Goal: Information Seeking & Learning: Learn about a topic

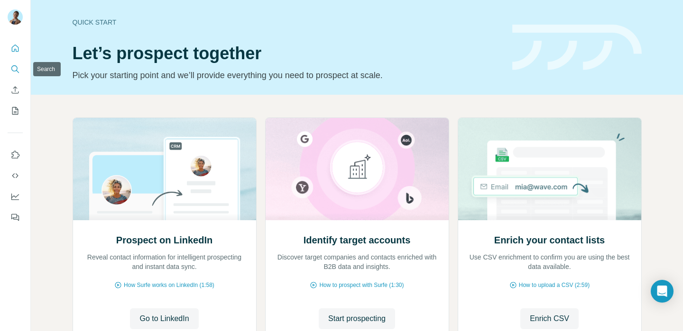
click at [10, 66] on icon "Search" at bounding box center [14, 68] width 9 height 9
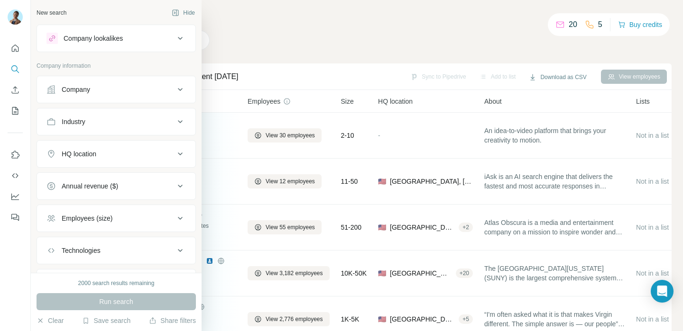
click at [101, 22] on div "New search Hide Company lookalikes Company information Company Industry HQ loca…" at bounding box center [116, 136] width 171 height 273
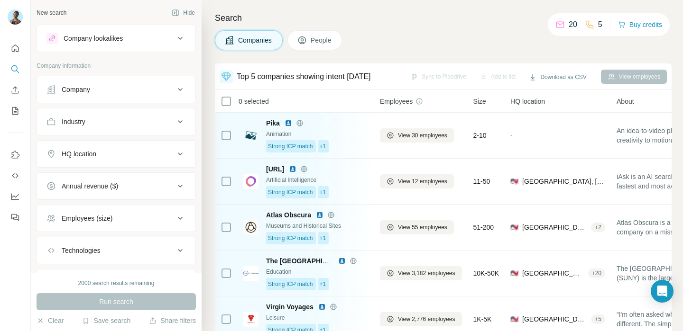
click at [108, 32] on button "Company lookalikes" at bounding box center [116, 38] width 158 height 23
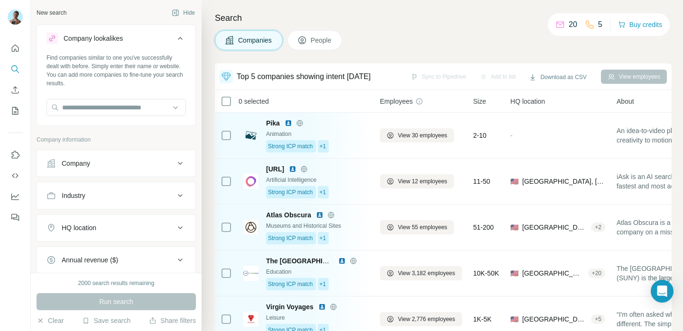
click at [239, 75] on div "Top 5 companies showing intent today" at bounding box center [304, 76] width 134 height 11
click at [226, 75] on icon at bounding box center [225, 77] width 9 height 8
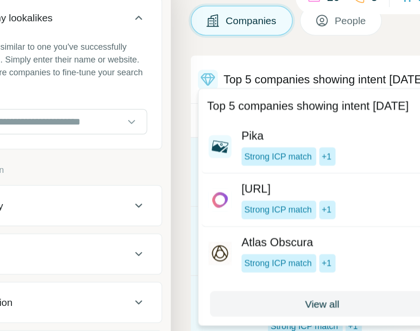
click at [304, 104] on div "Top 5 companies showing intent today" at bounding box center [293, 97] width 142 height 19
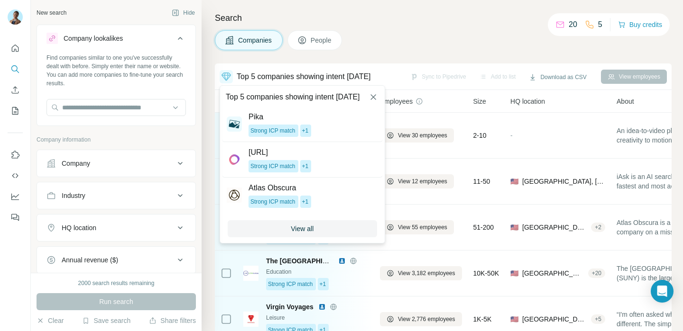
click at [495, 46] on div "Companies People" at bounding box center [443, 40] width 457 height 20
